Goal: Task Accomplishment & Management: Use online tool/utility

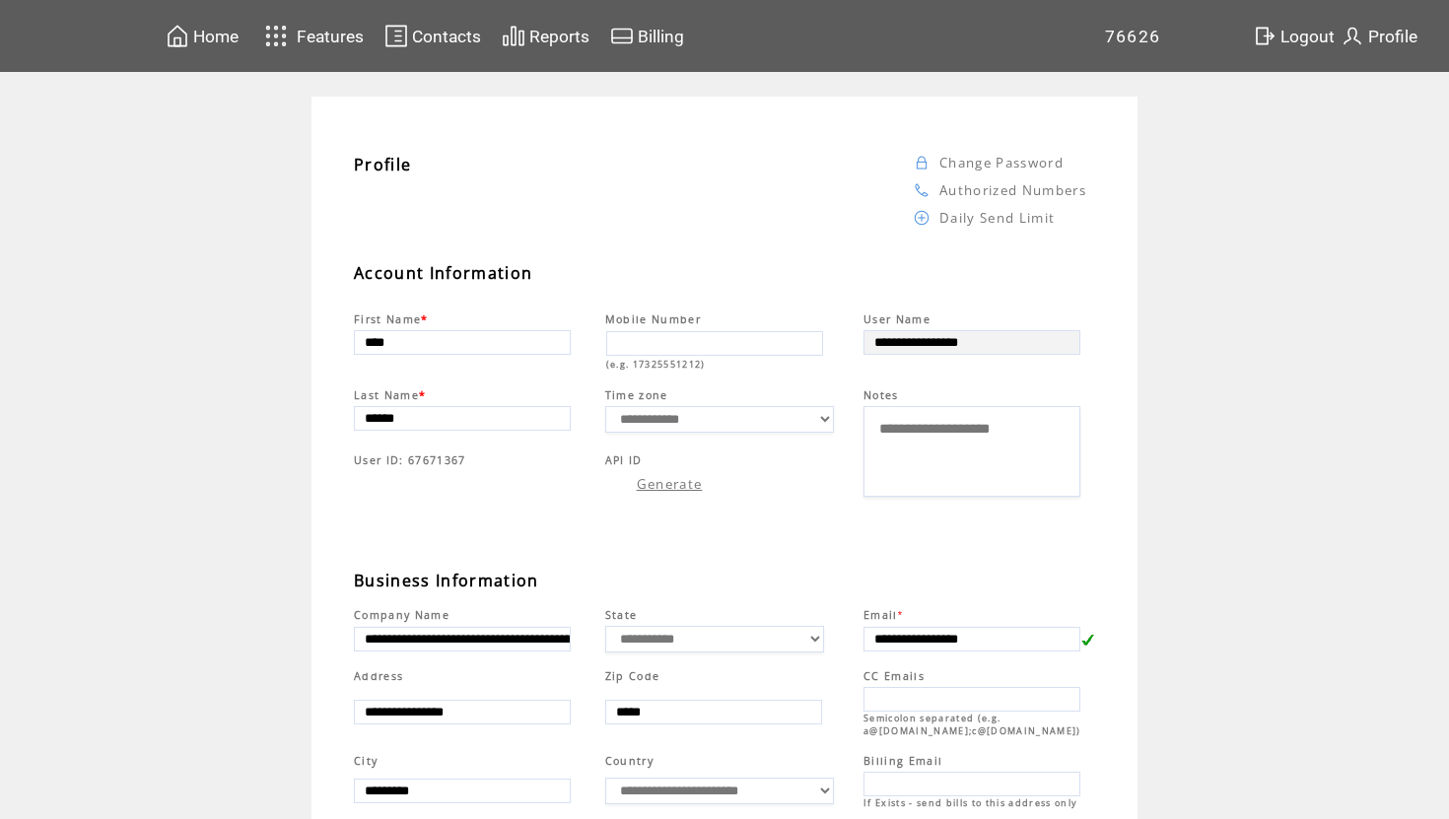
click at [211, 30] on span "Home" at bounding box center [215, 37] width 45 height 20
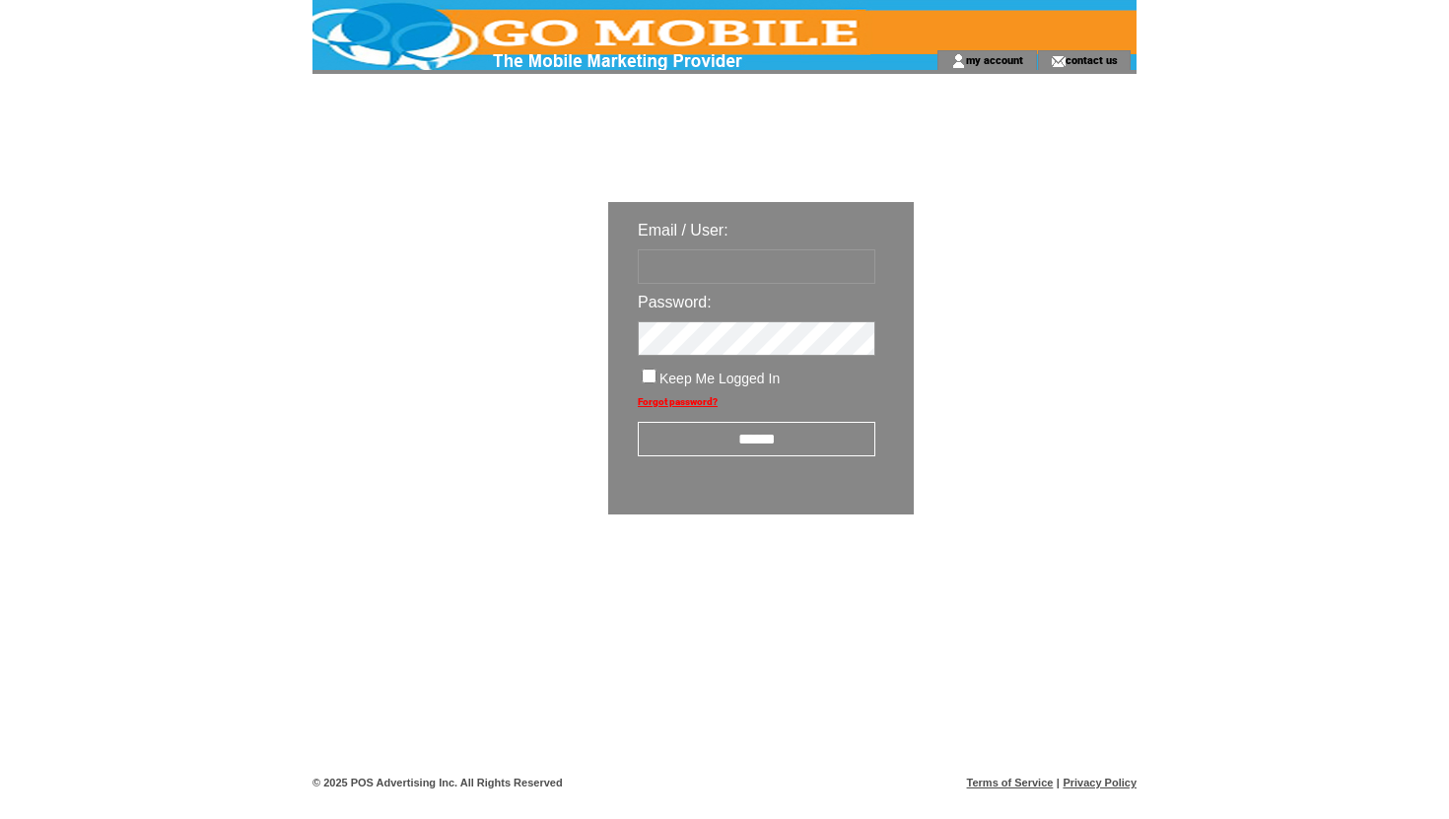
type input "**********"
click at [789, 433] on input "******" at bounding box center [757, 439] width 238 height 35
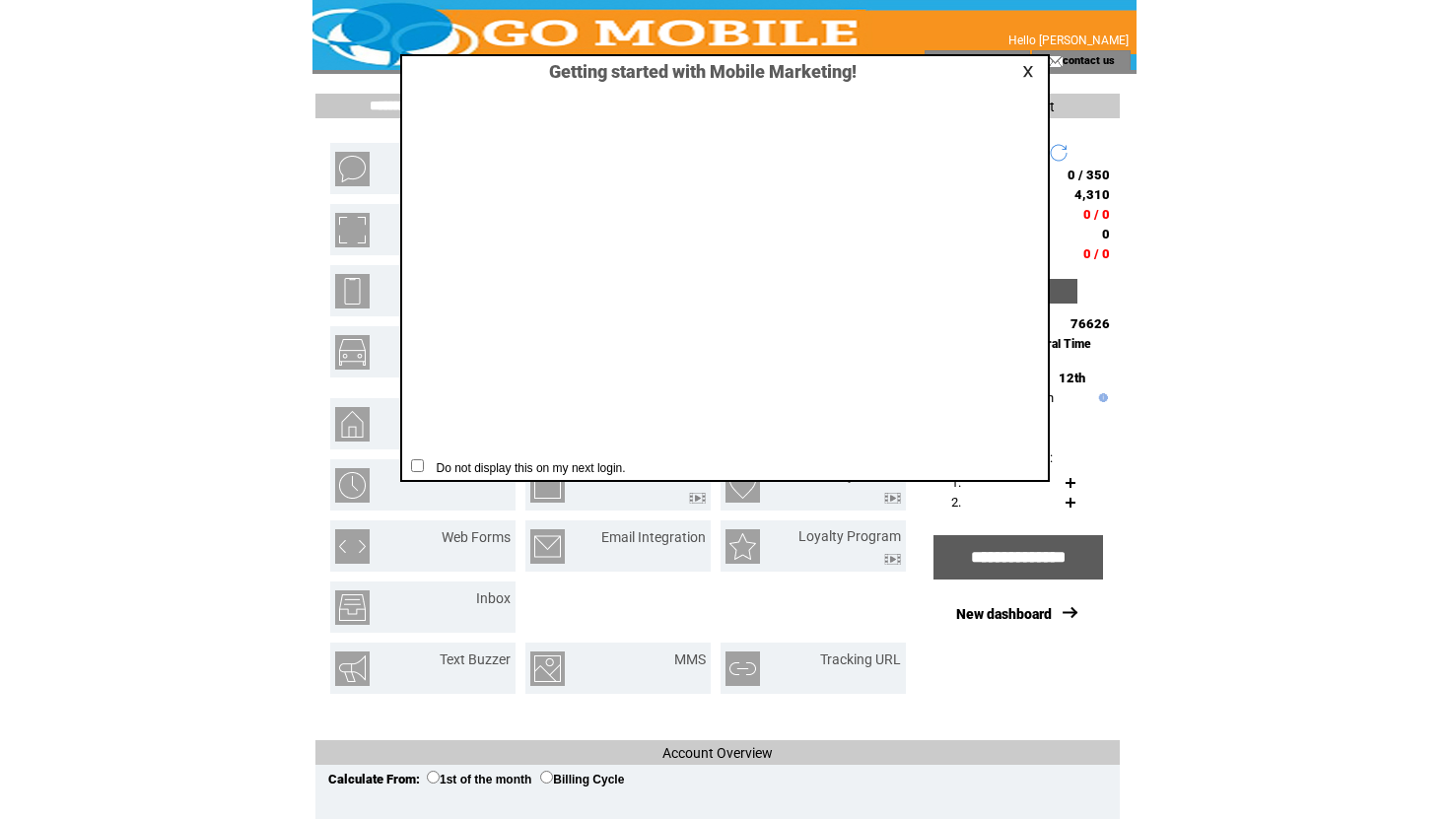
click at [1030, 69] on link at bounding box center [1031, 71] width 18 height 13
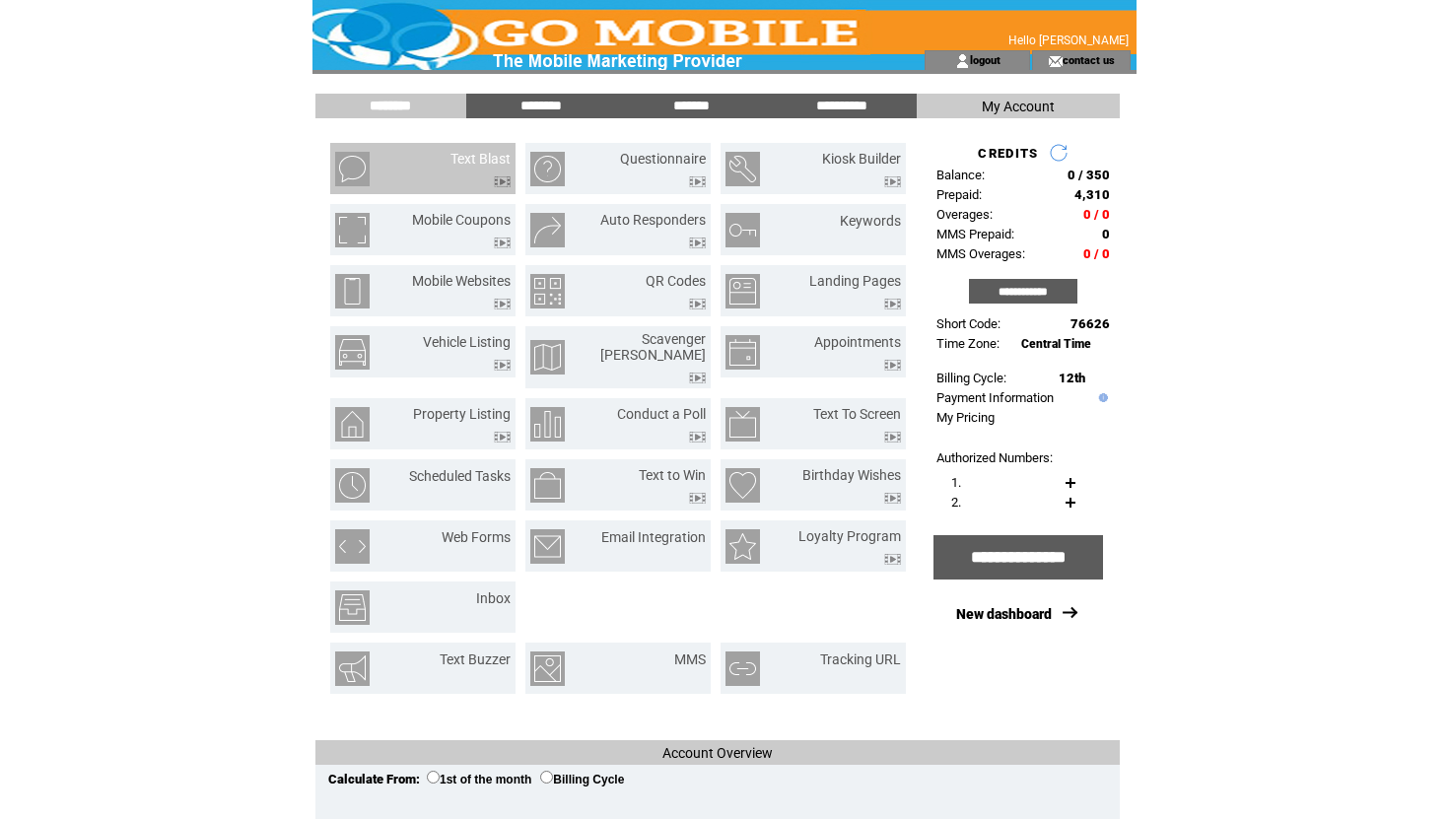
click at [432, 178] on td "Text Blast" at bounding box center [457, 169] width 106 height 36
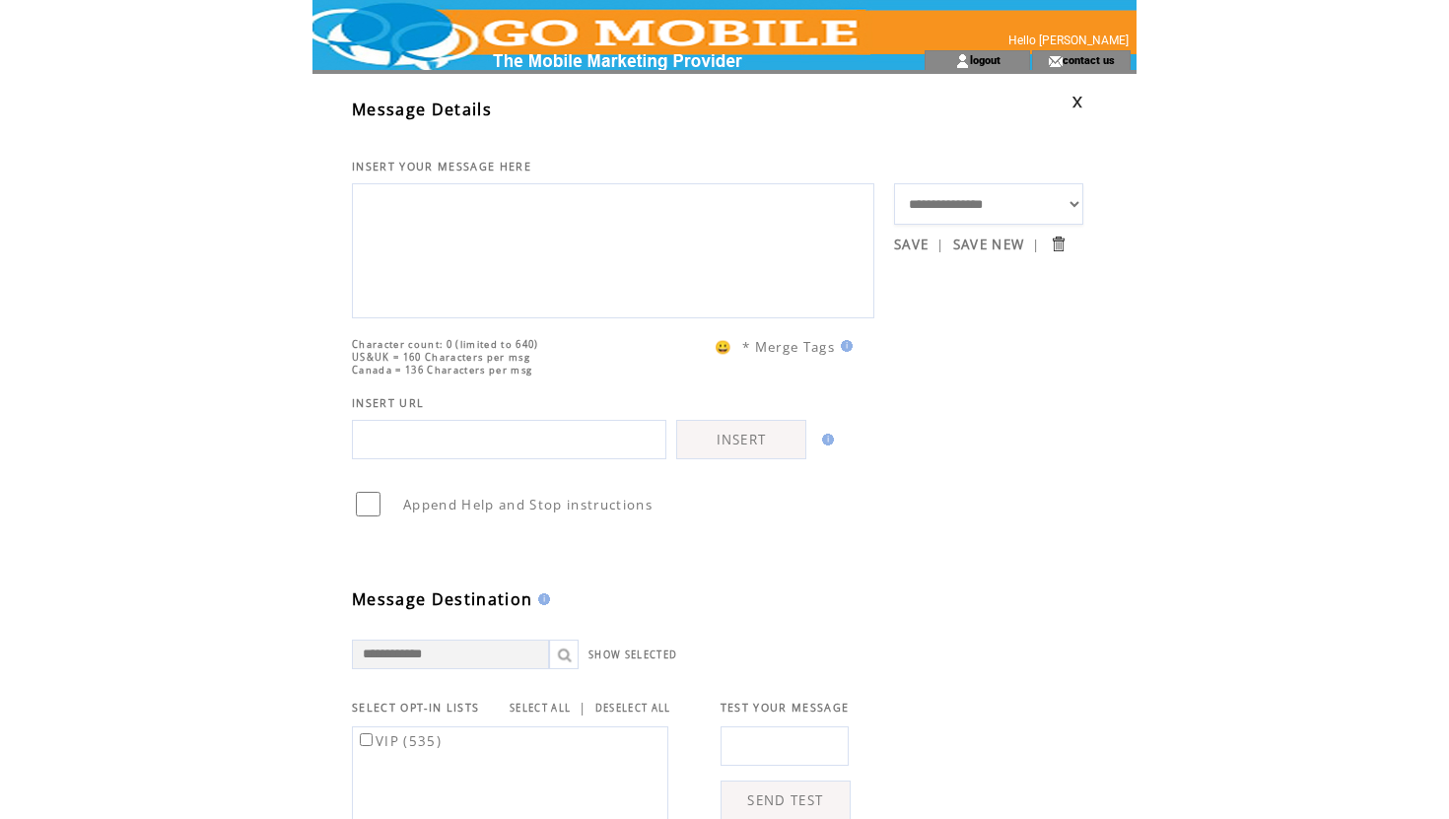
click at [680, 47] on td at bounding box center [583, 25] width 541 height 50
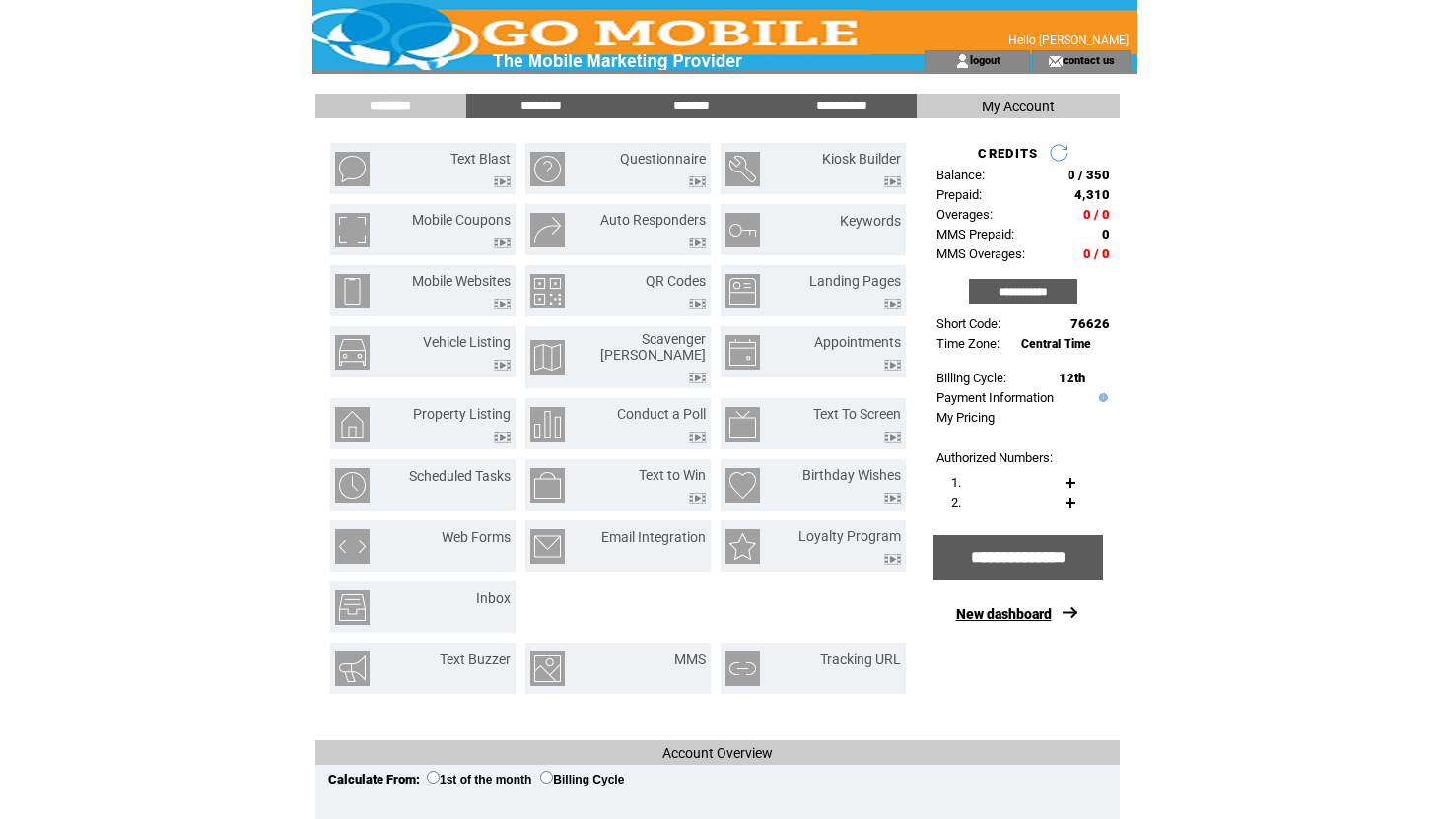
click at [1035, 619] on link "New dashboard" at bounding box center [1004, 614] width 96 height 16
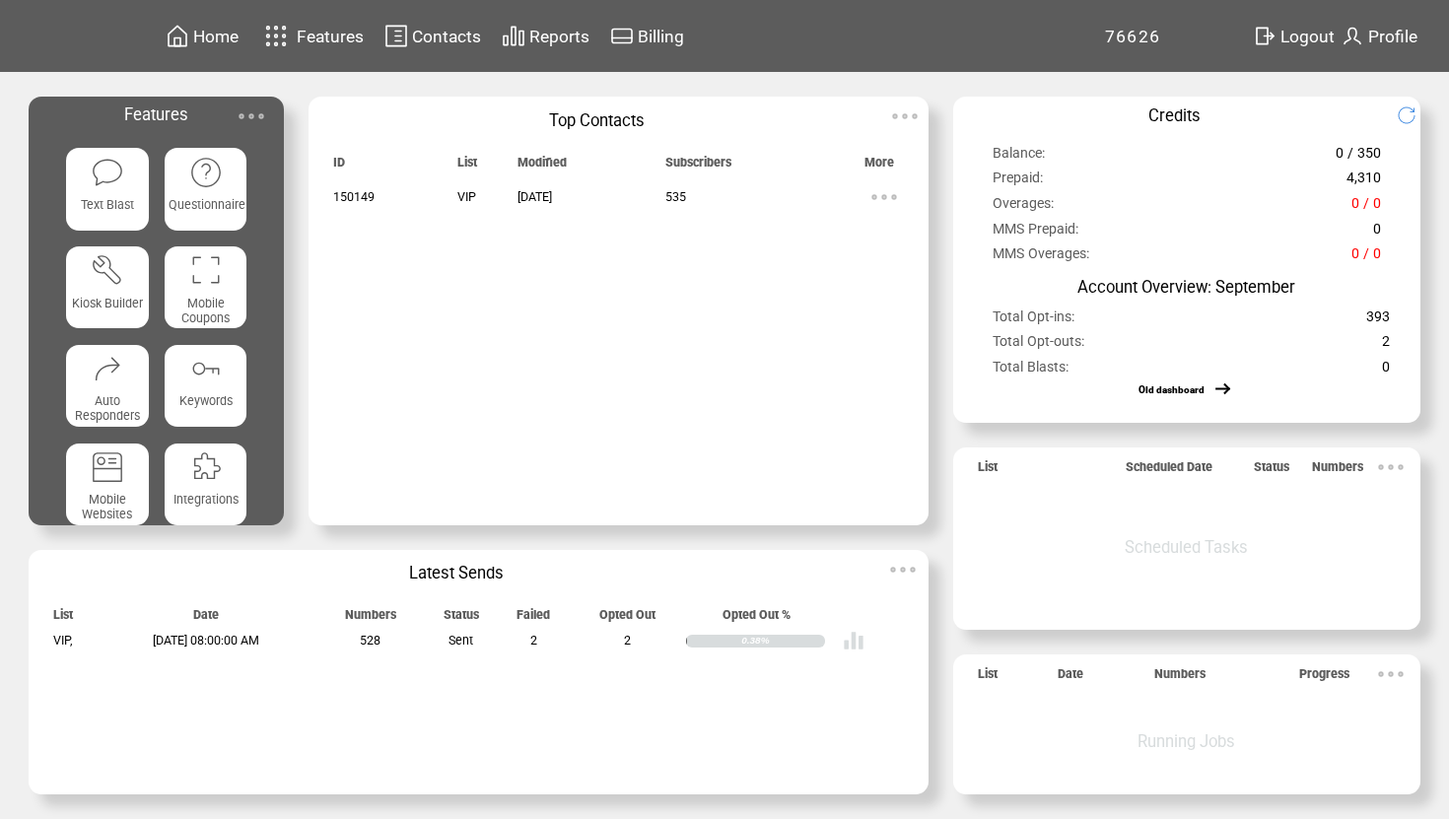
click at [545, 38] on span "Reports" at bounding box center [559, 37] width 60 height 20
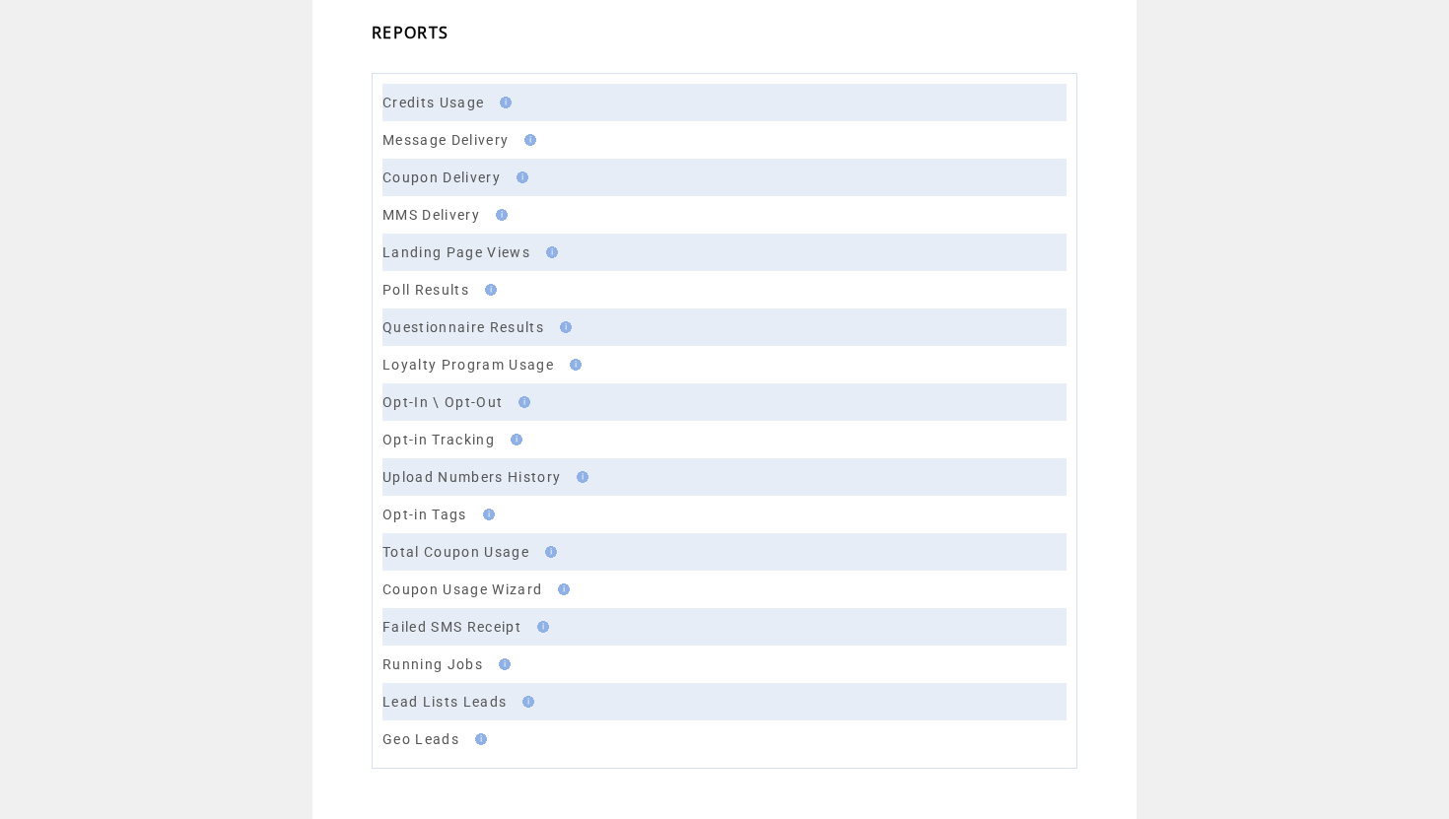
scroll to position [118, 0]
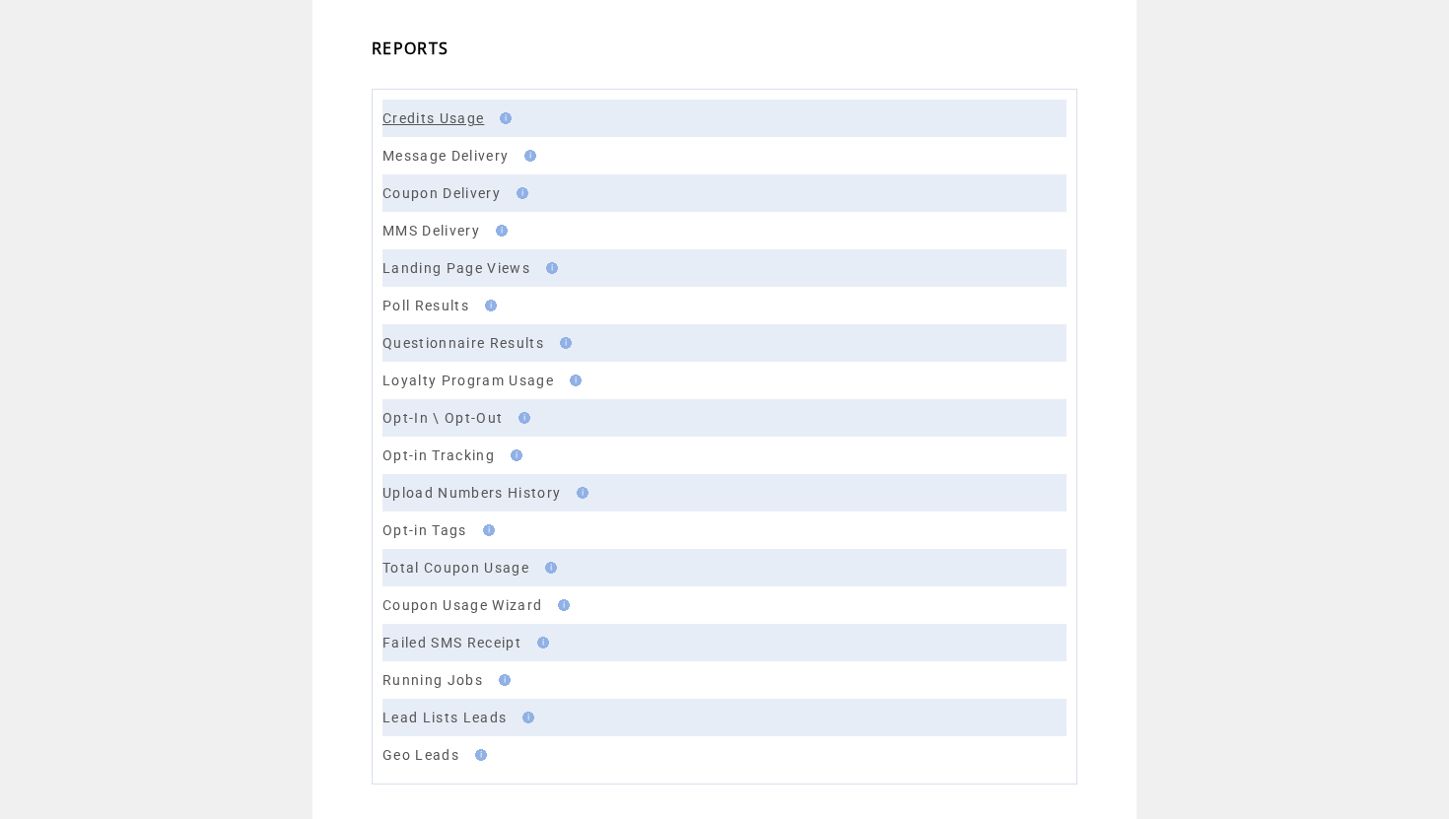
click at [455, 111] on link "Credits Usage" at bounding box center [434, 118] width 102 height 16
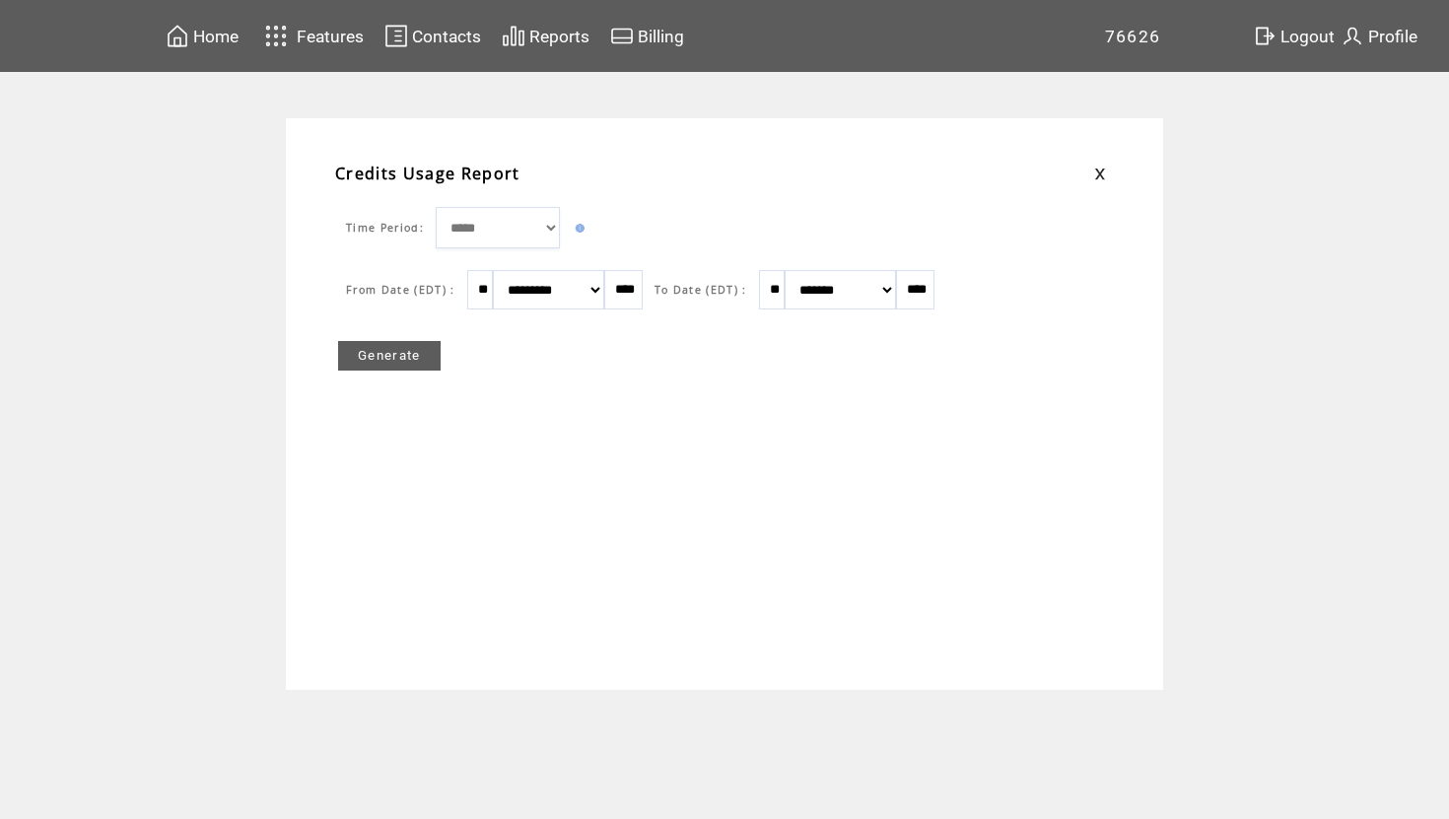
click at [402, 362] on link "Generate" at bounding box center [389, 356] width 103 height 30
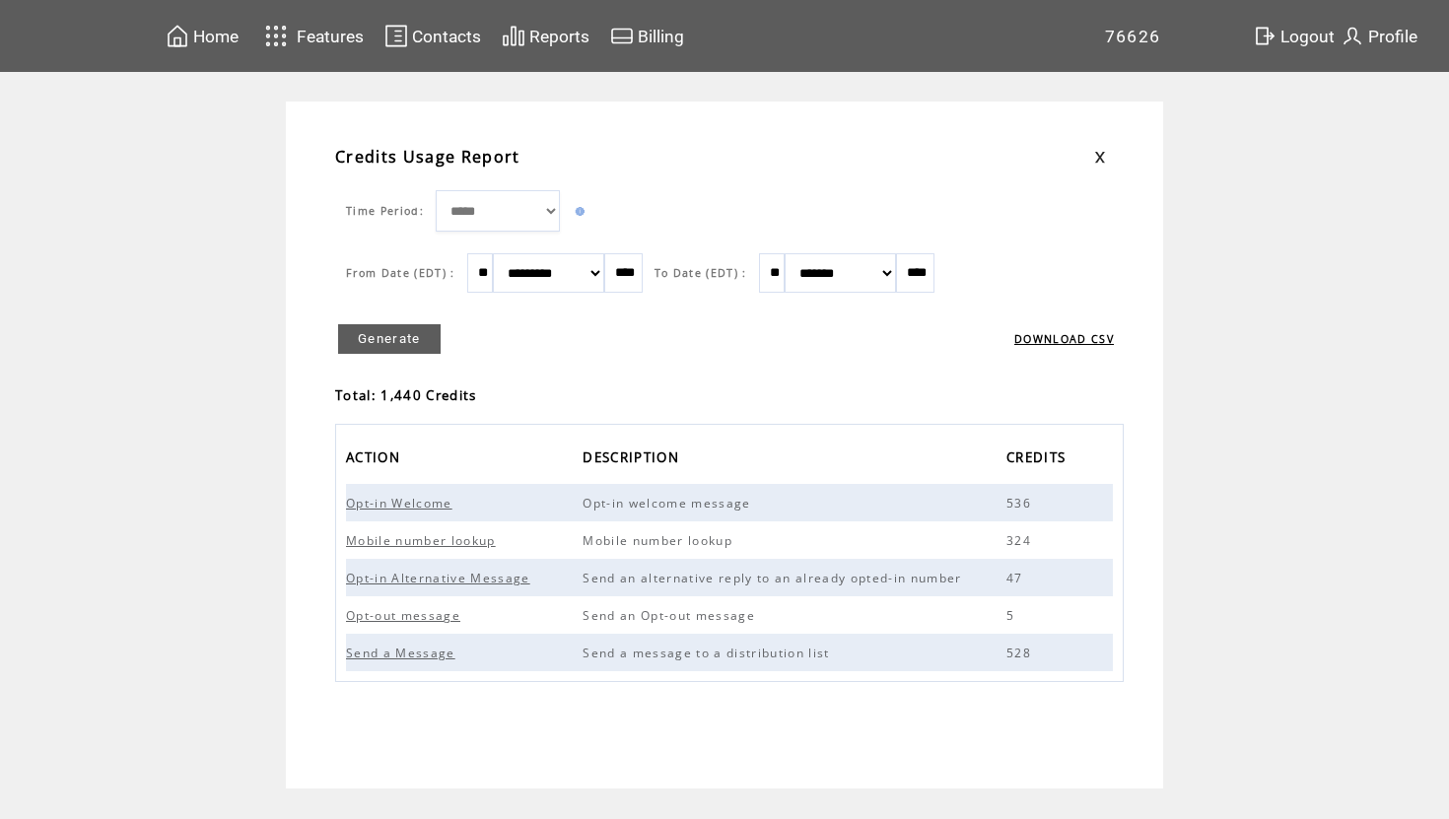
click at [1097, 162] on link at bounding box center [1100, 157] width 12 height 13
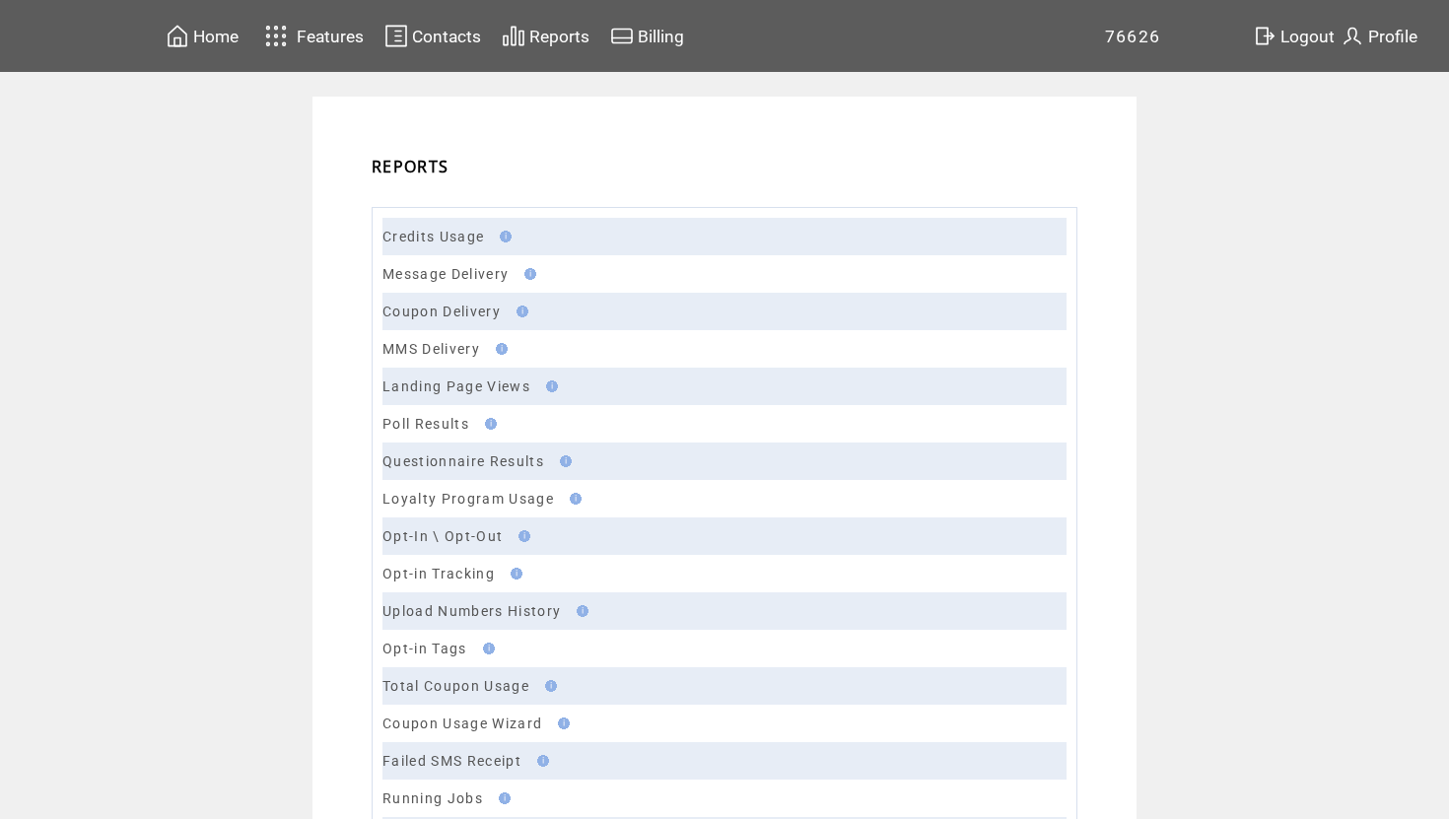
click at [650, 36] on span "Billing" at bounding box center [661, 37] width 46 height 20
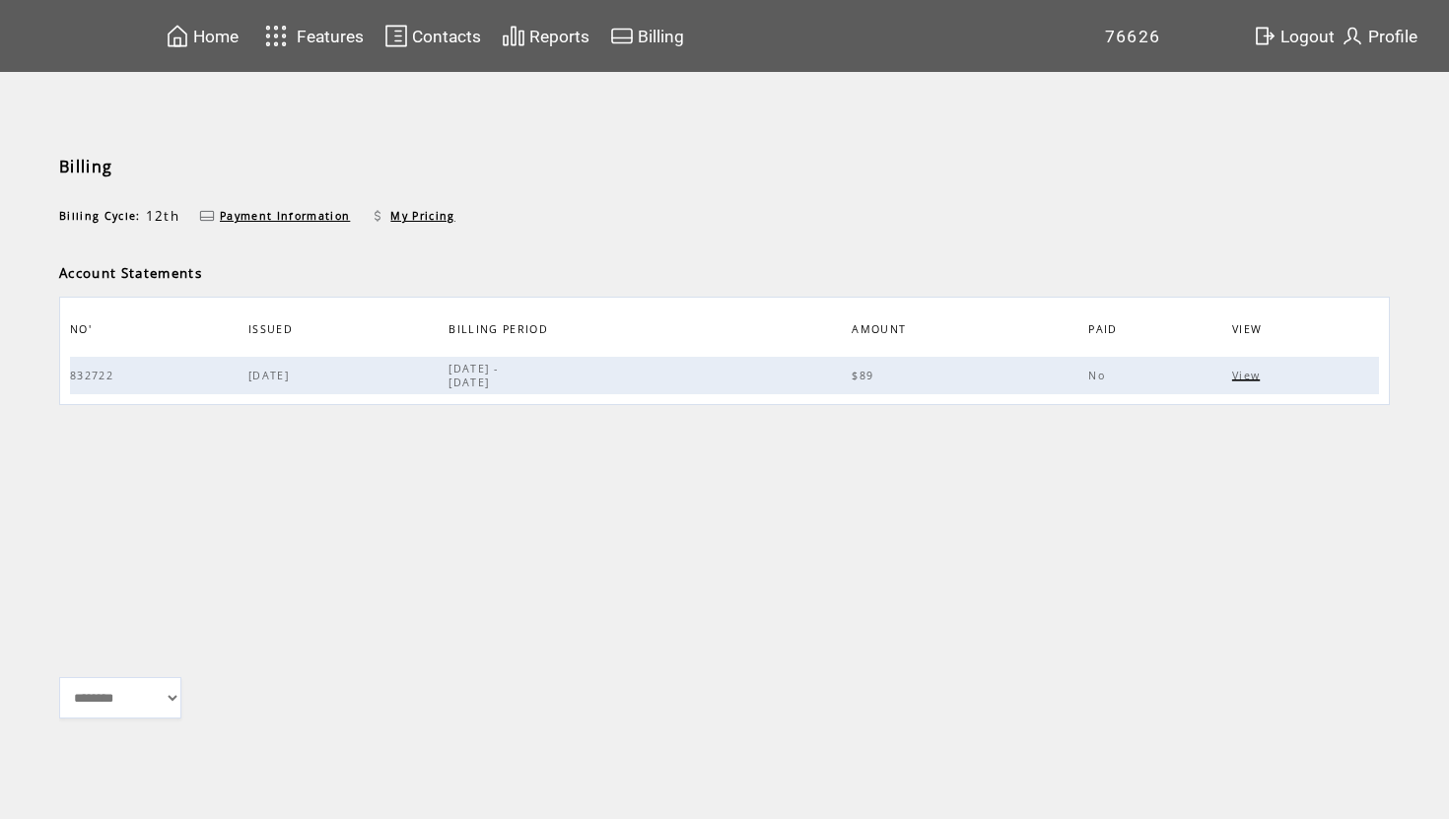
click at [453, 33] on span "Contacts" at bounding box center [446, 37] width 69 height 20
